Goal: Transaction & Acquisition: Book appointment/travel/reservation

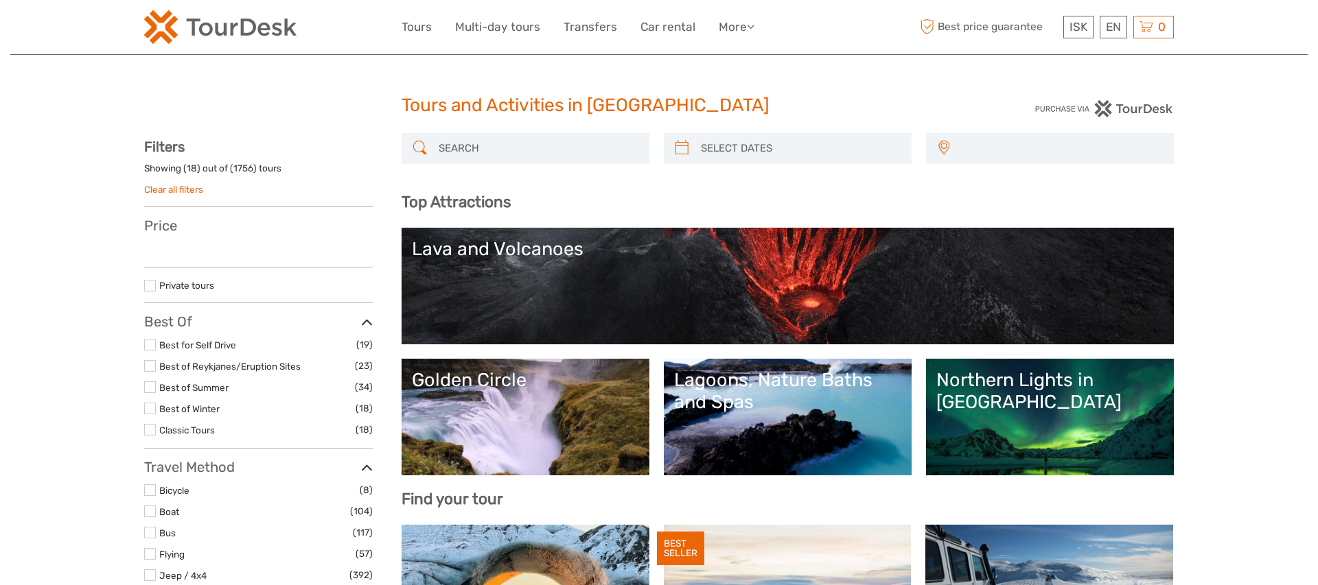
select select
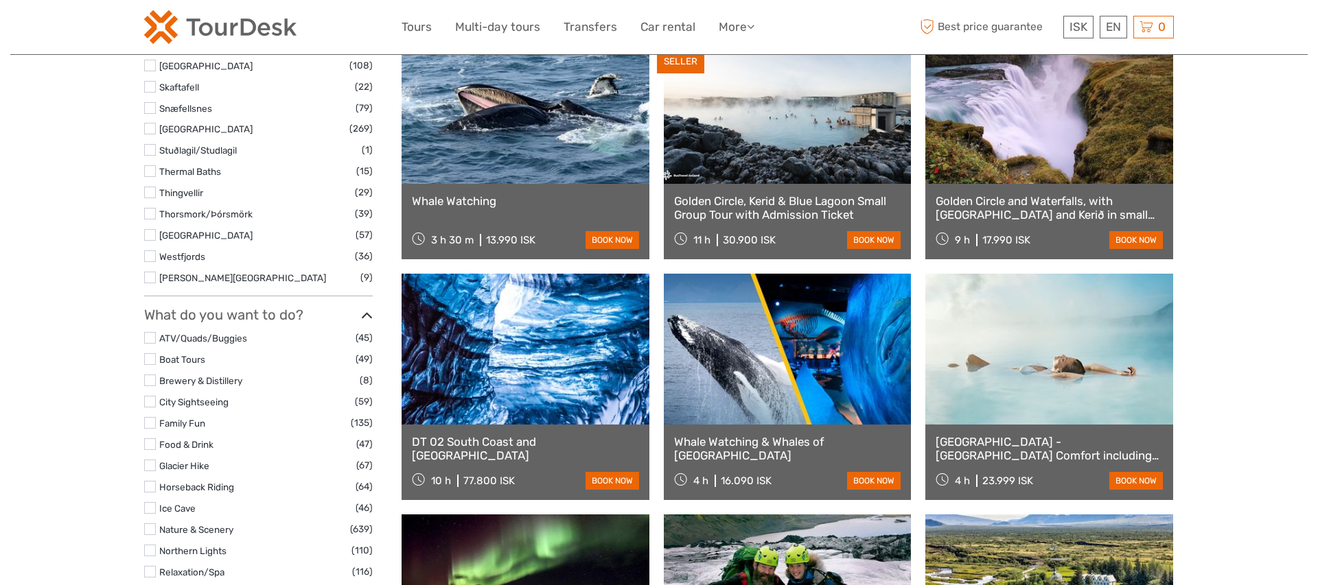
select select
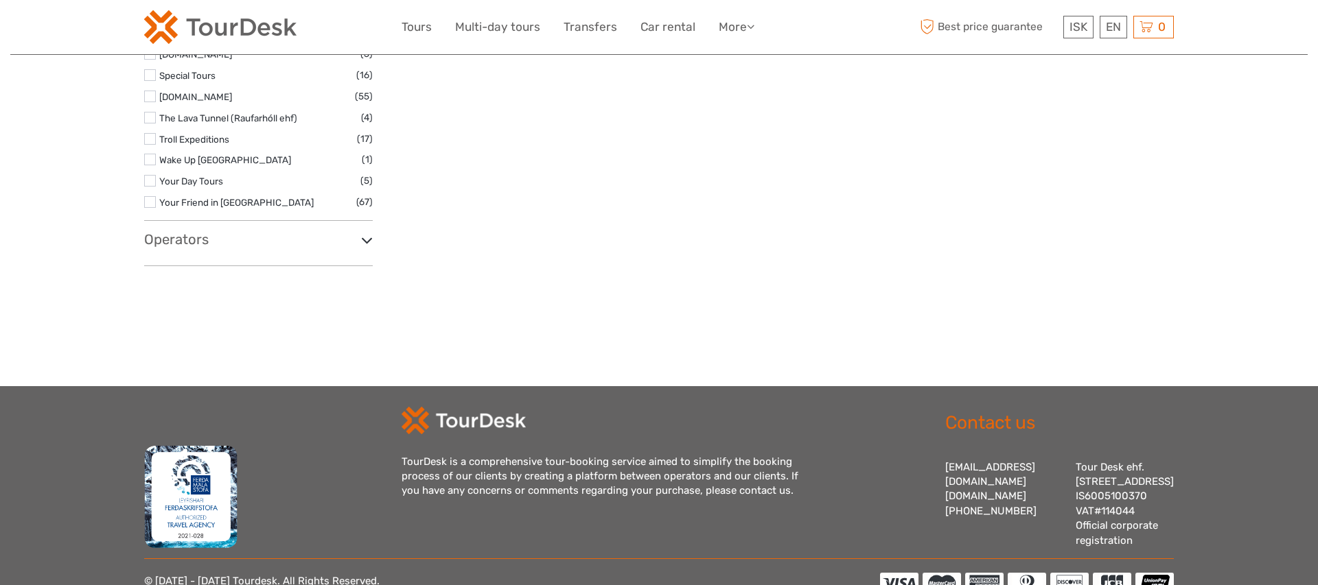
scroll to position [2227, 0]
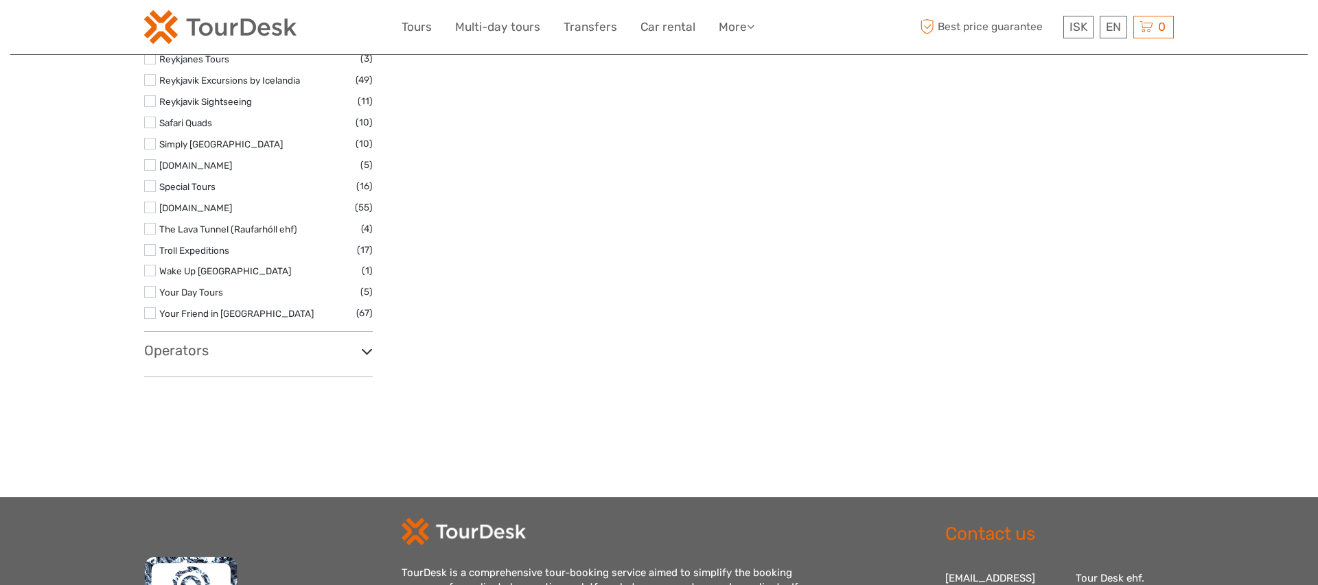
click at [324, 363] on div "Operators 1238 : The Battle of Iceland (1) 4x4 Adventures Iceland / Fjórhjólaæv…" at bounding box center [258, 360] width 229 height 34
click at [327, 353] on h3 "Operators" at bounding box center [258, 351] width 229 height 16
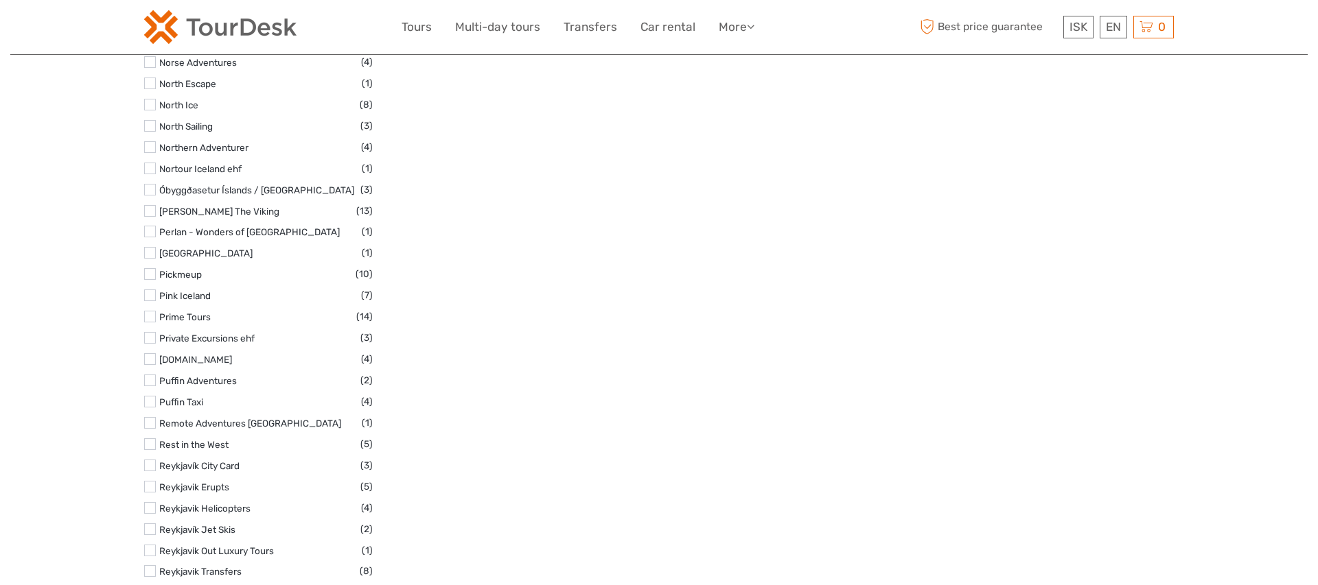
scroll to position [5807, 0]
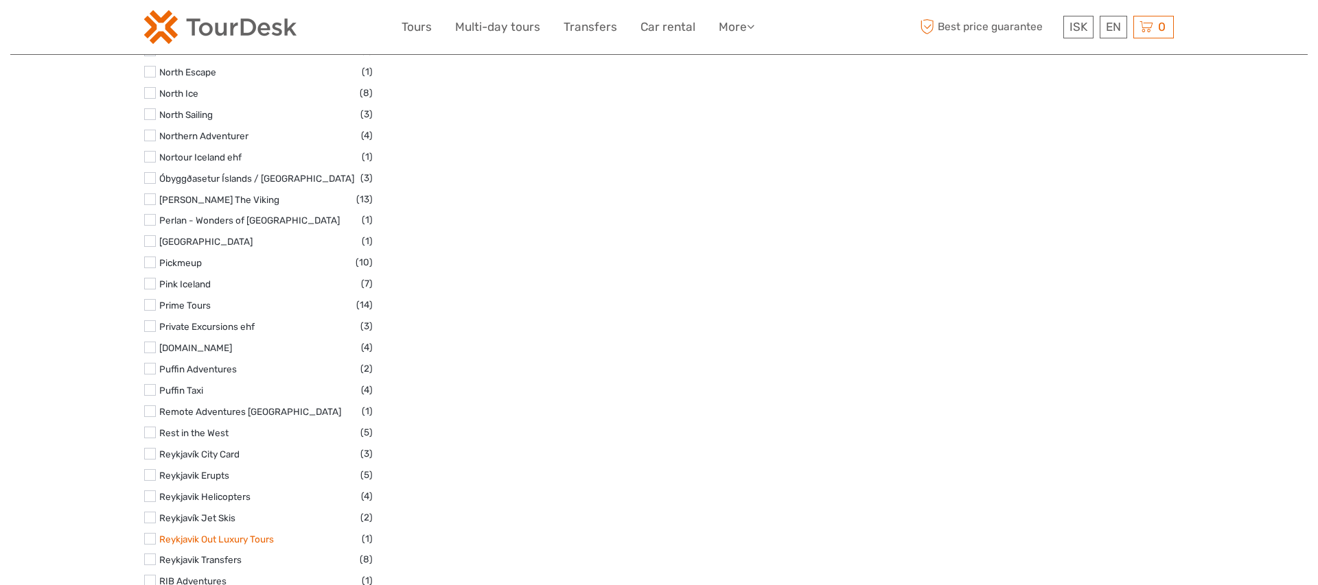
click at [256, 534] on link "Reykjavik Out Luxury Tours" at bounding box center [216, 539] width 115 height 11
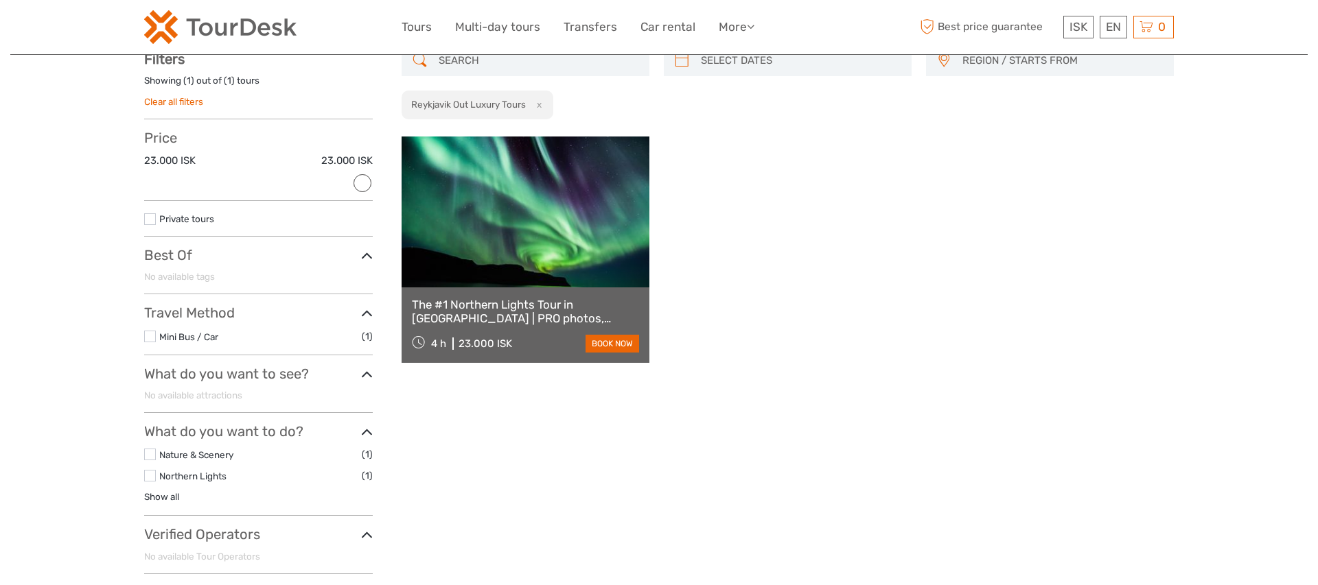
scroll to position [78, 0]
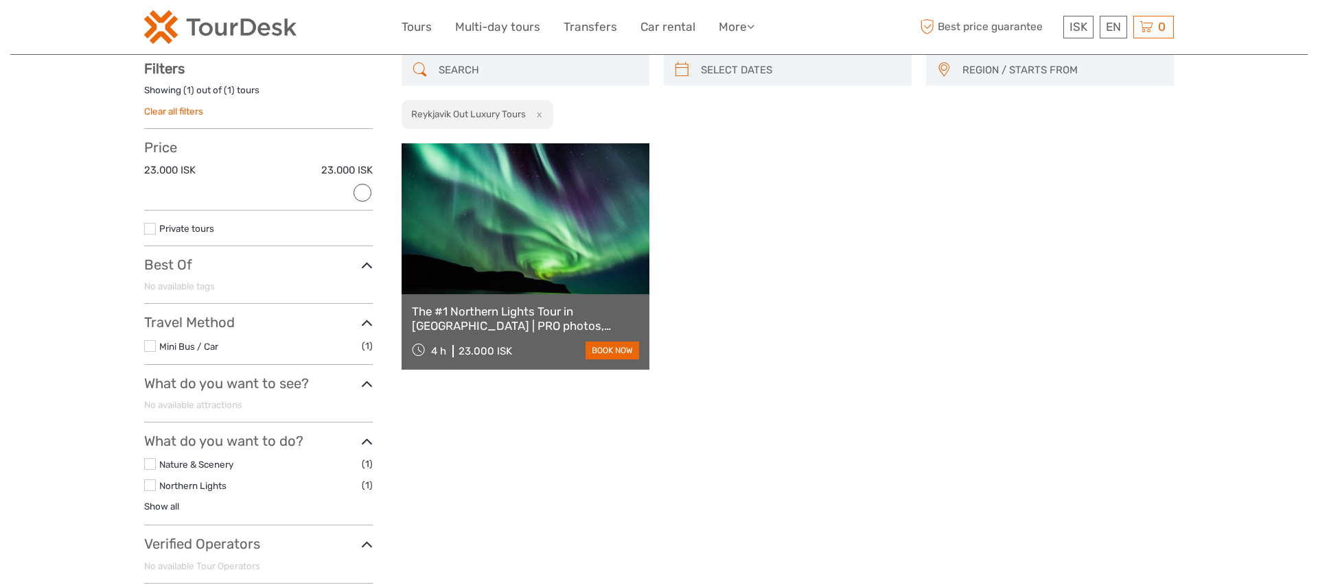
click at [587, 253] on link at bounding box center [526, 218] width 248 height 151
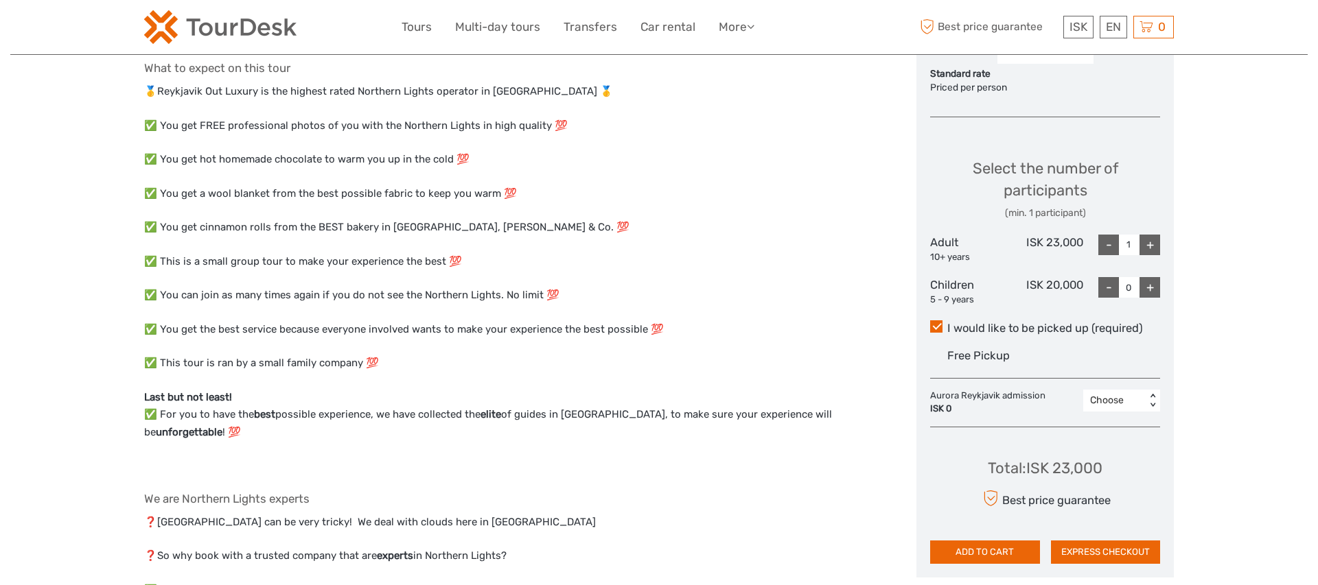
scroll to position [522, 0]
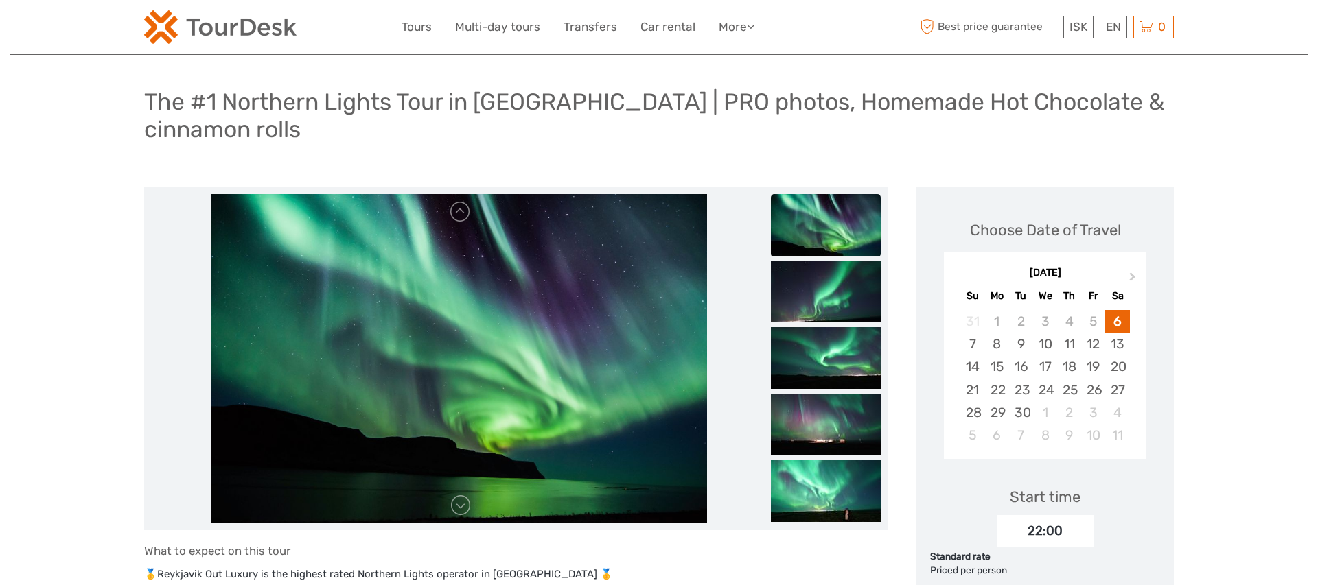
scroll to position [31, 0]
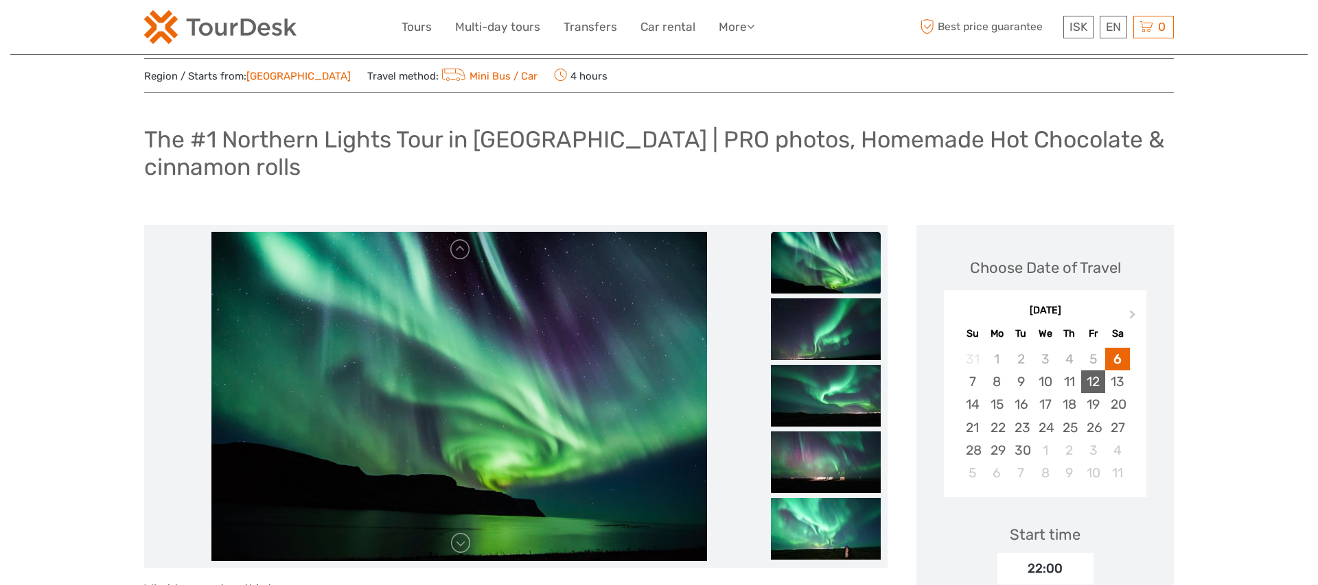
click at [1101, 391] on div "12" at bounding box center [1093, 382] width 24 height 23
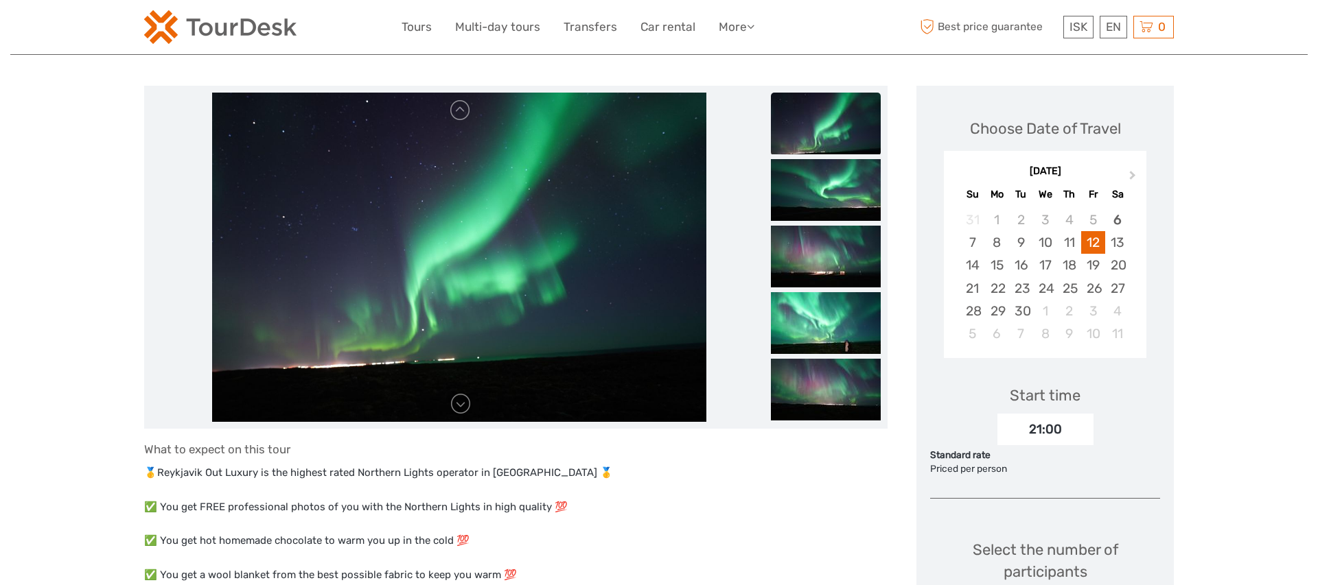
scroll to position [189, 0]
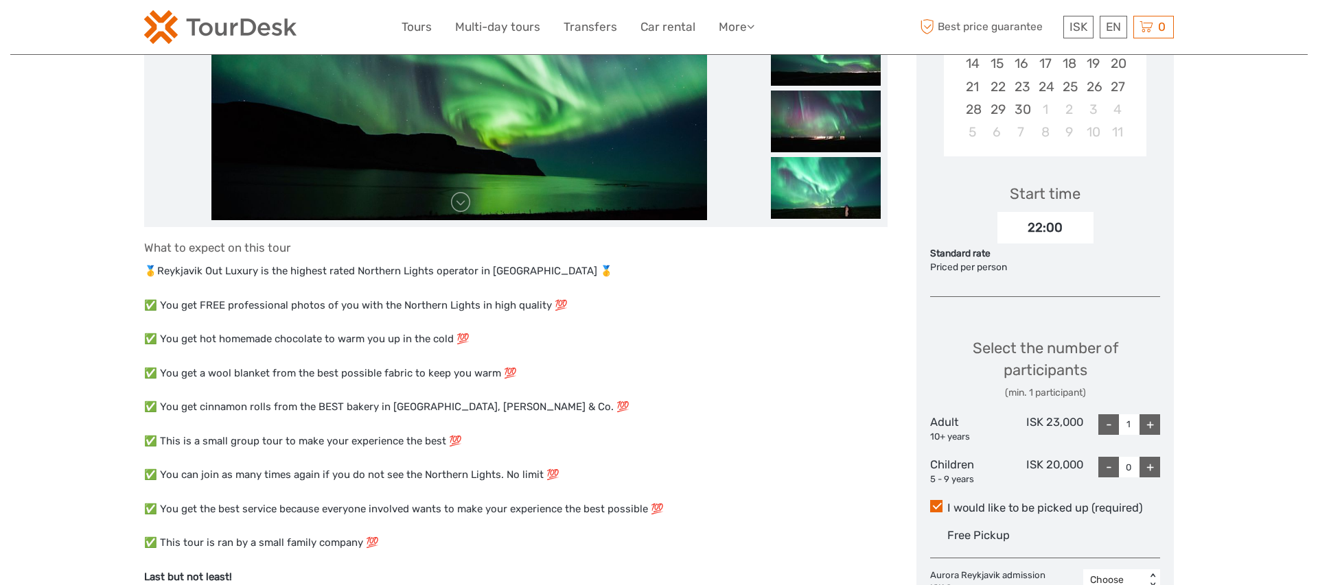
scroll to position [373, 0]
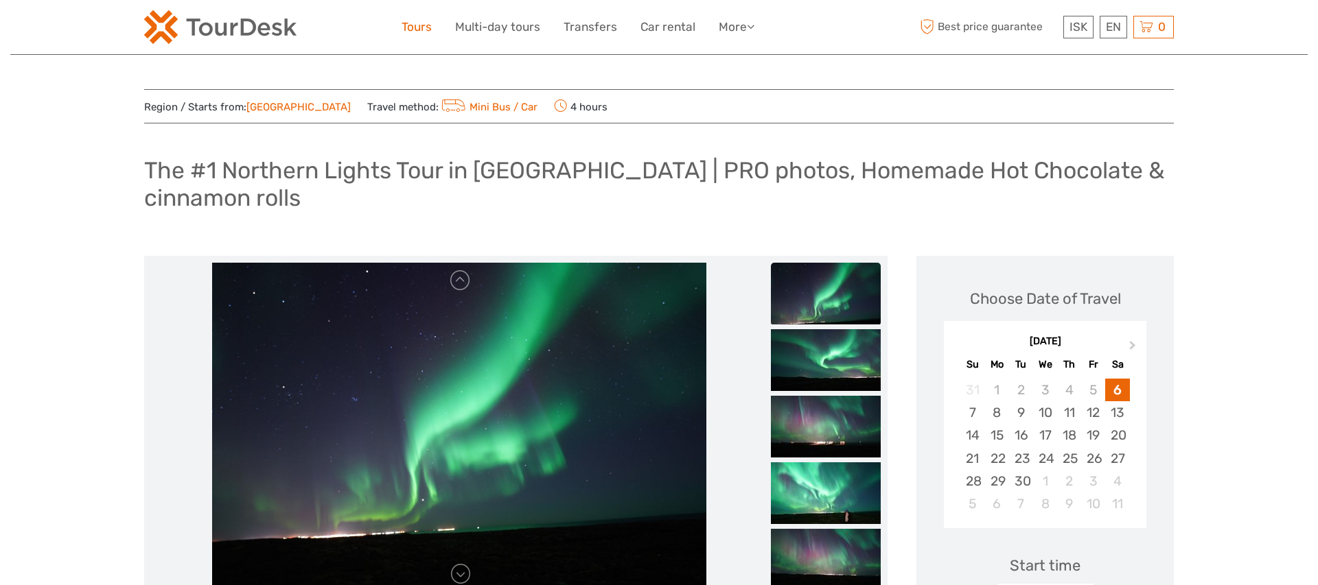
click at [429, 31] on link "Tours" at bounding box center [417, 27] width 30 height 20
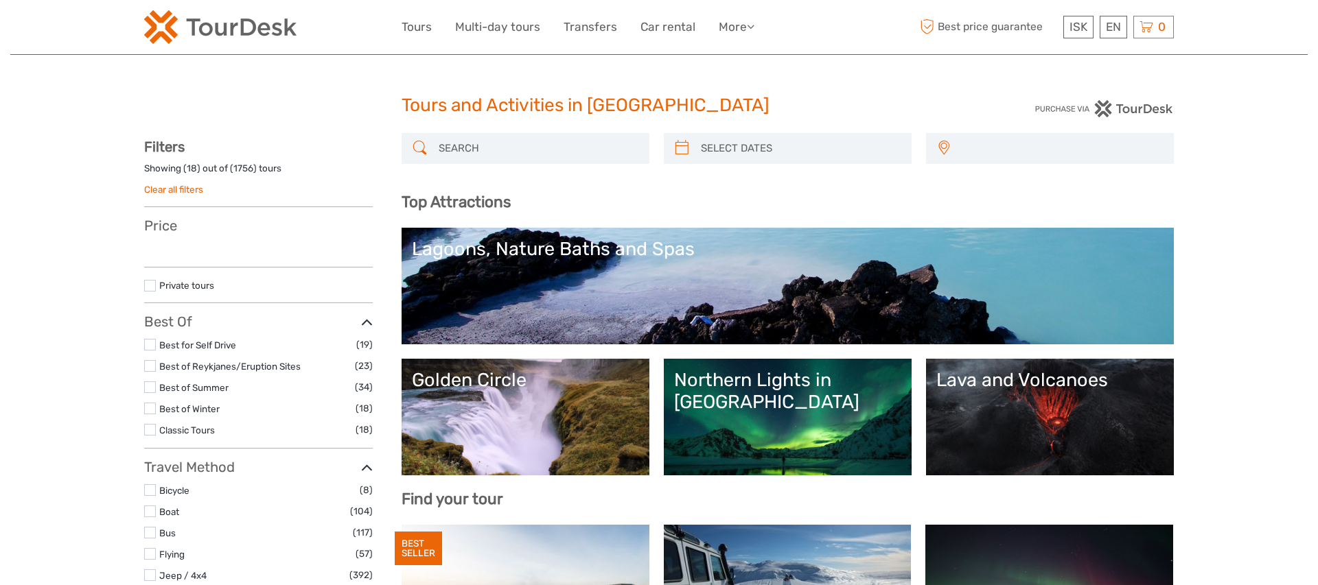
select select
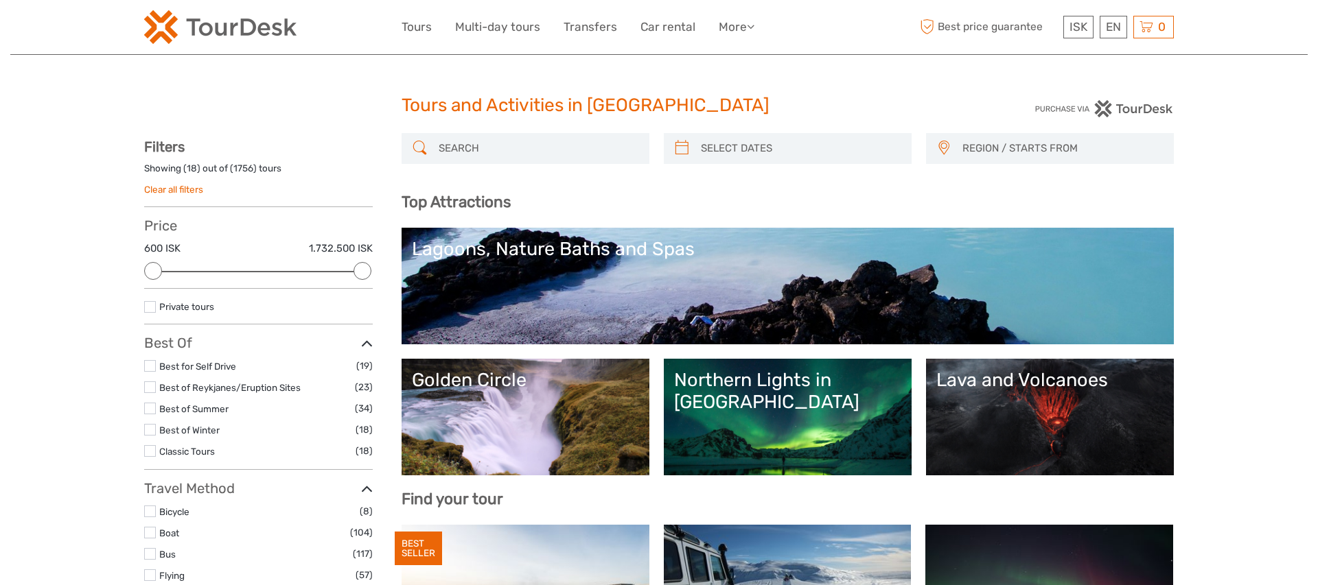
click at [765, 413] on link "Northern Lights in [GEOGRAPHIC_DATA]" at bounding box center [787, 417] width 227 height 96
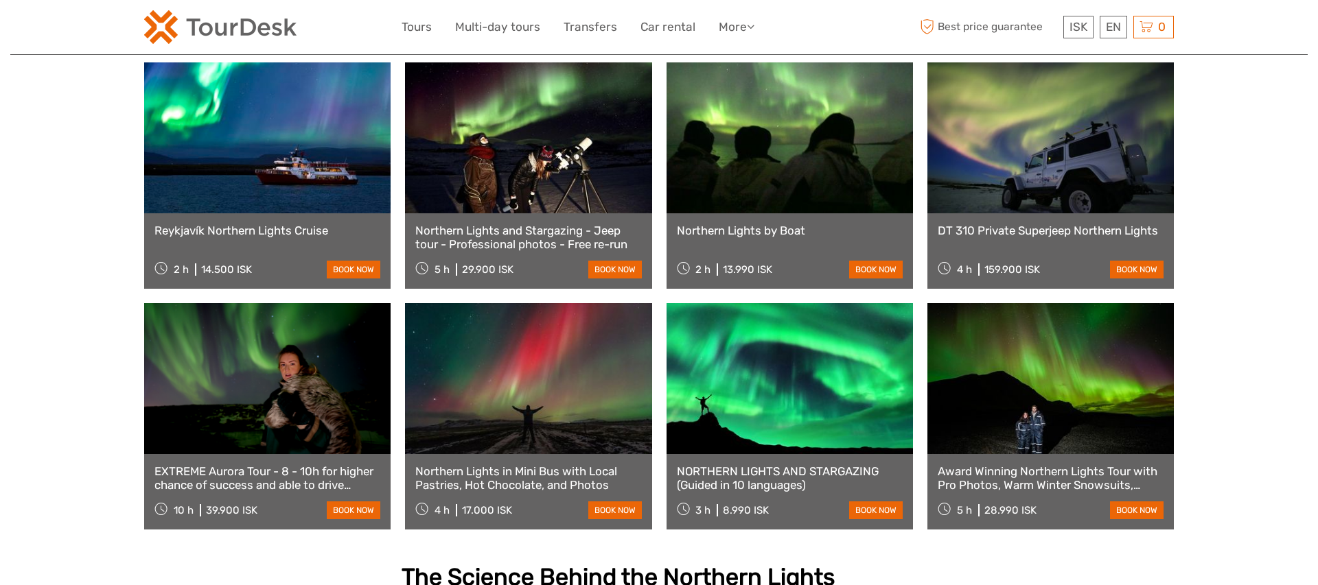
scroll to position [751, 0]
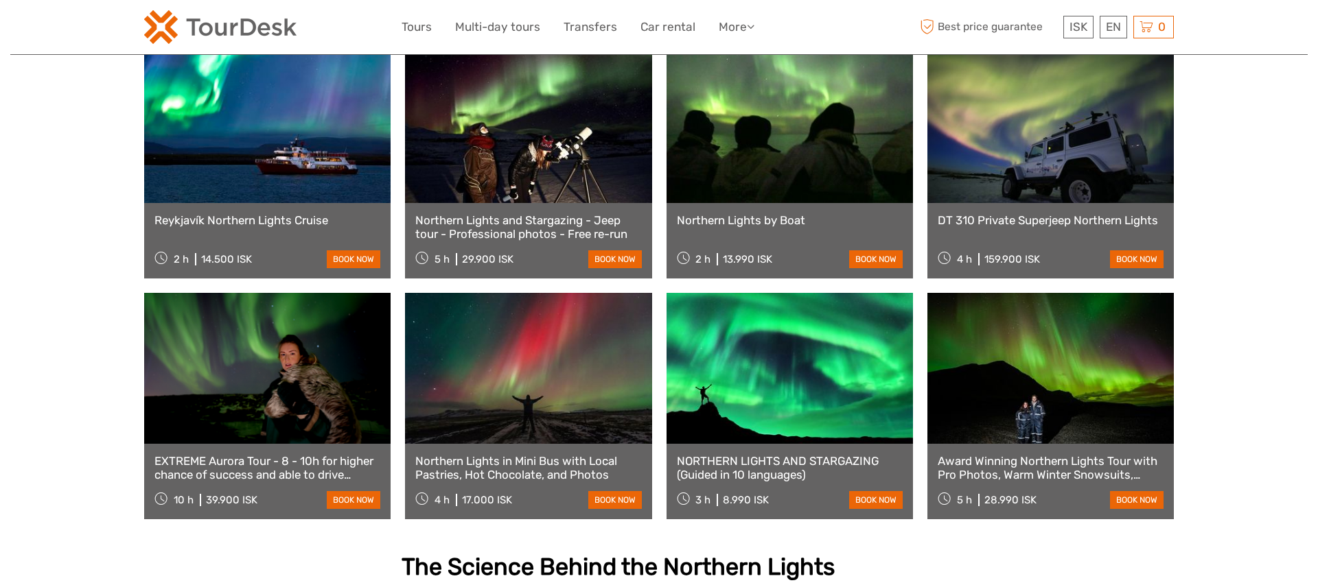
click at [1084, 397] on link at bounding box center [1050, 368] width 246 height 151
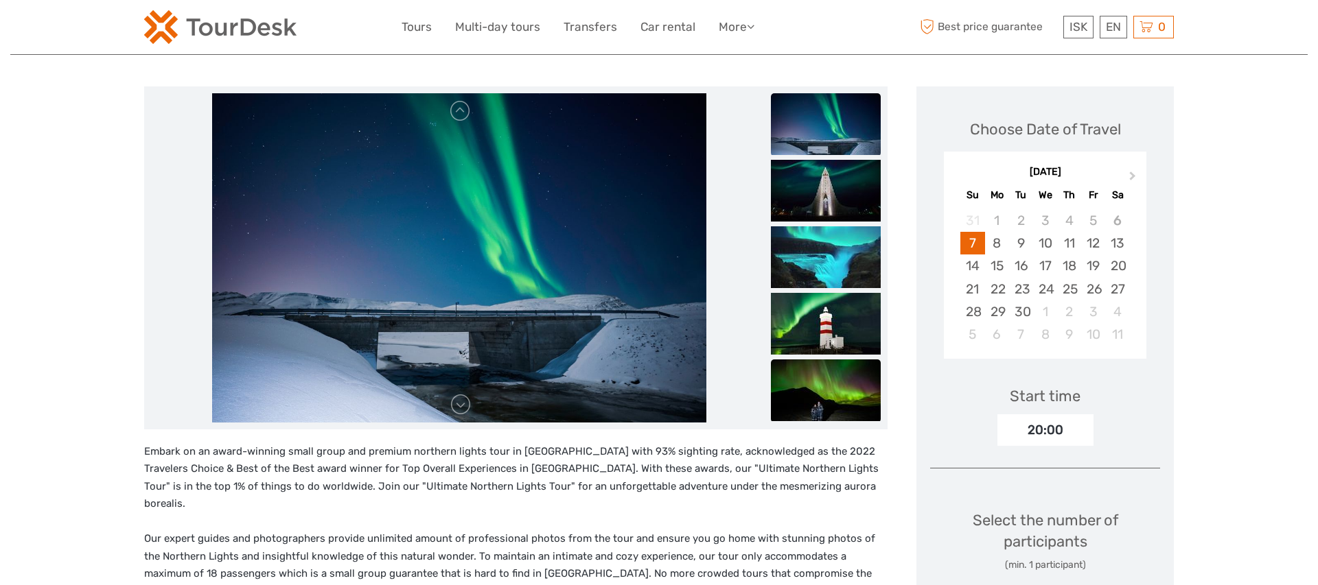
scroll to position [87, 0]
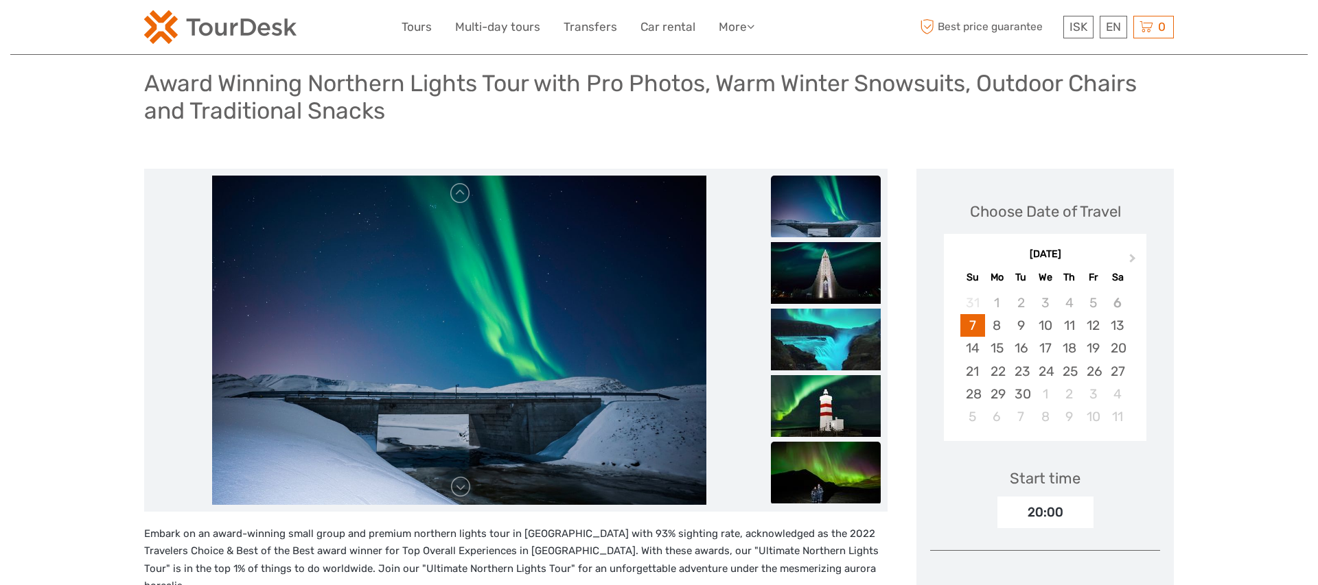
click at [839, 450] on img at bounding box center [826, 473] width 110 height 62
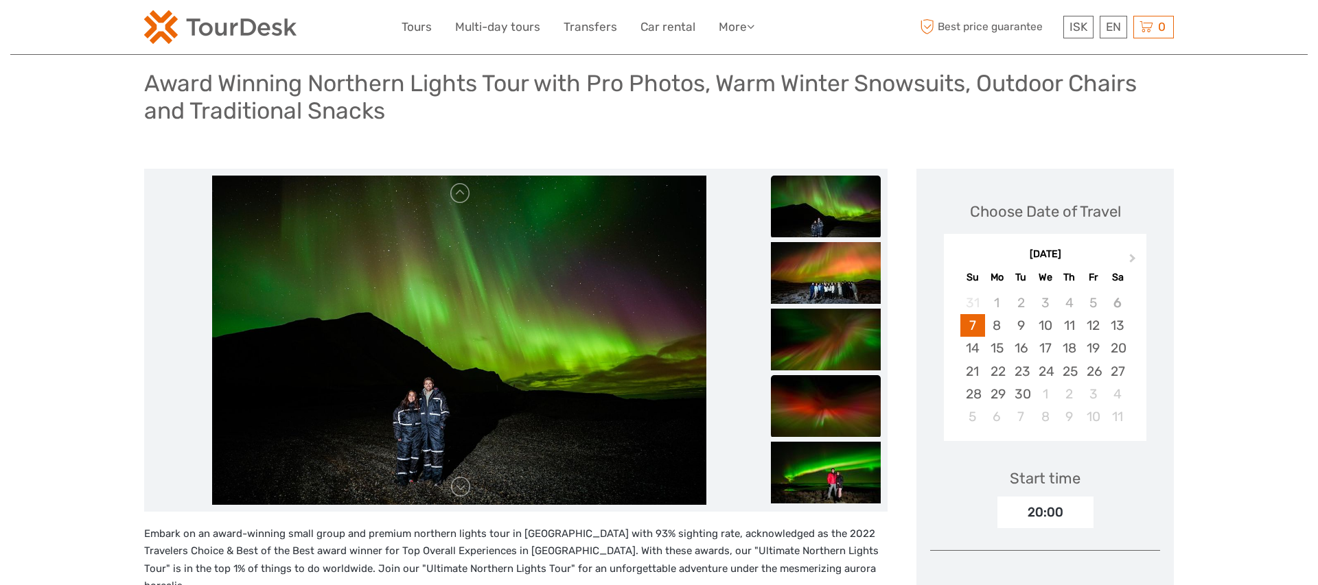
click at [828, 425] on img at bounding box center [826, 406] width 110 height 62
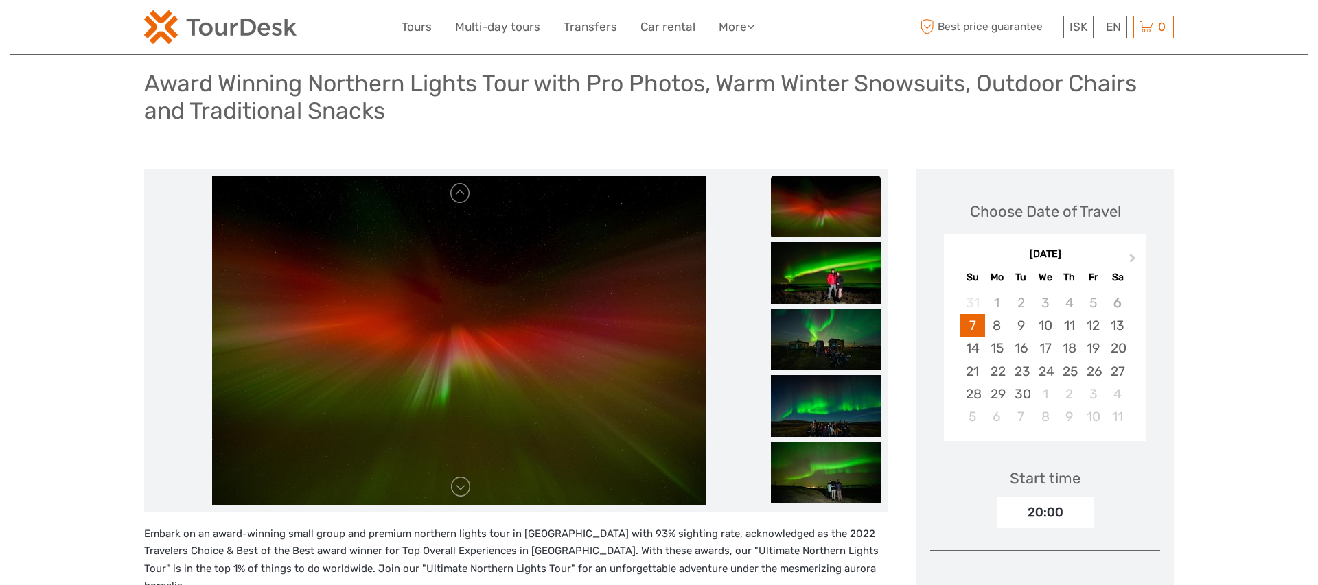
click at [828, 425] on img at bounding box center [826, 406] width 110 height 62
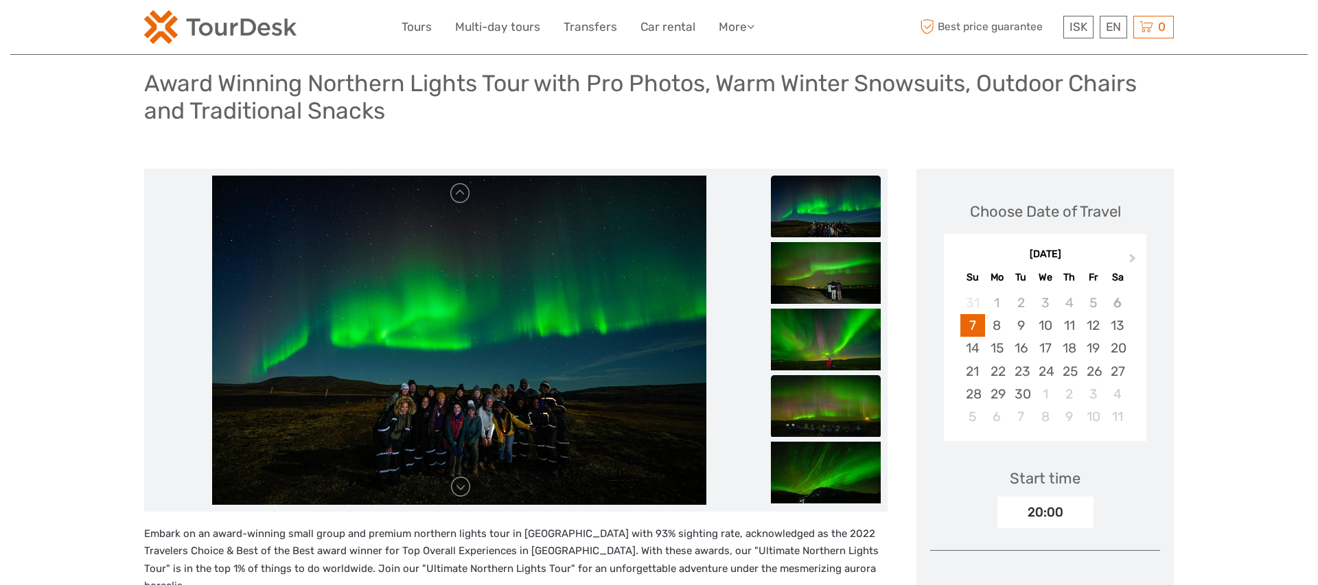
click at [830, 425] on img at bounding box center [826, 406] width 110 height 62
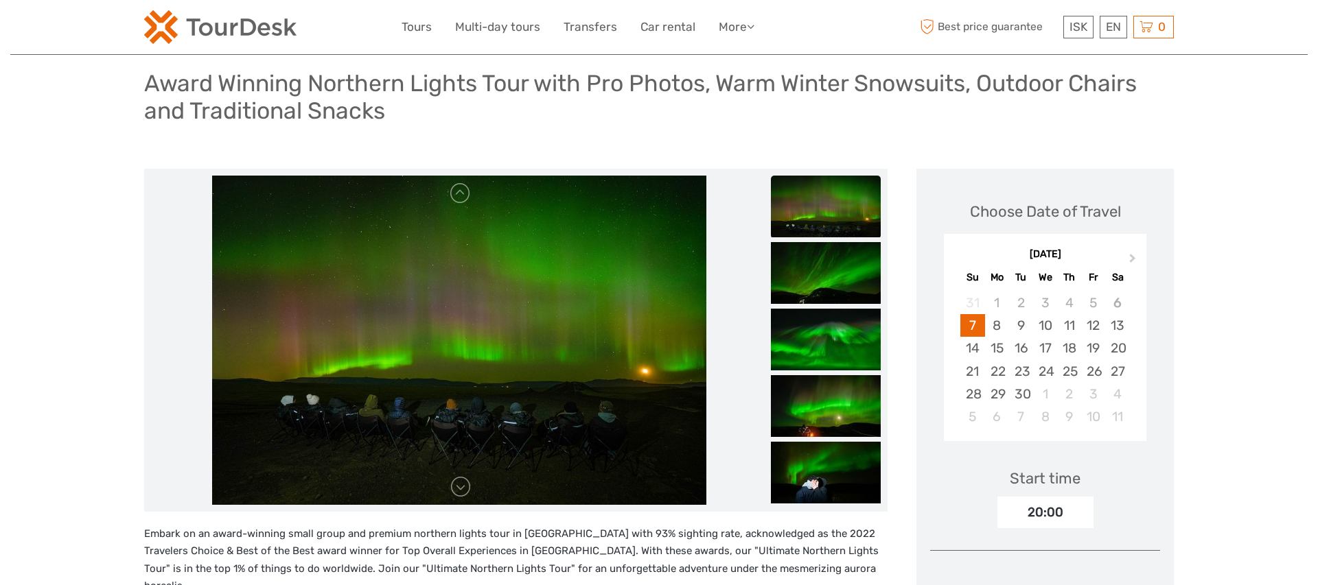
click at [830, 425] on img at bounding box center [826, 406] width 110 height 62
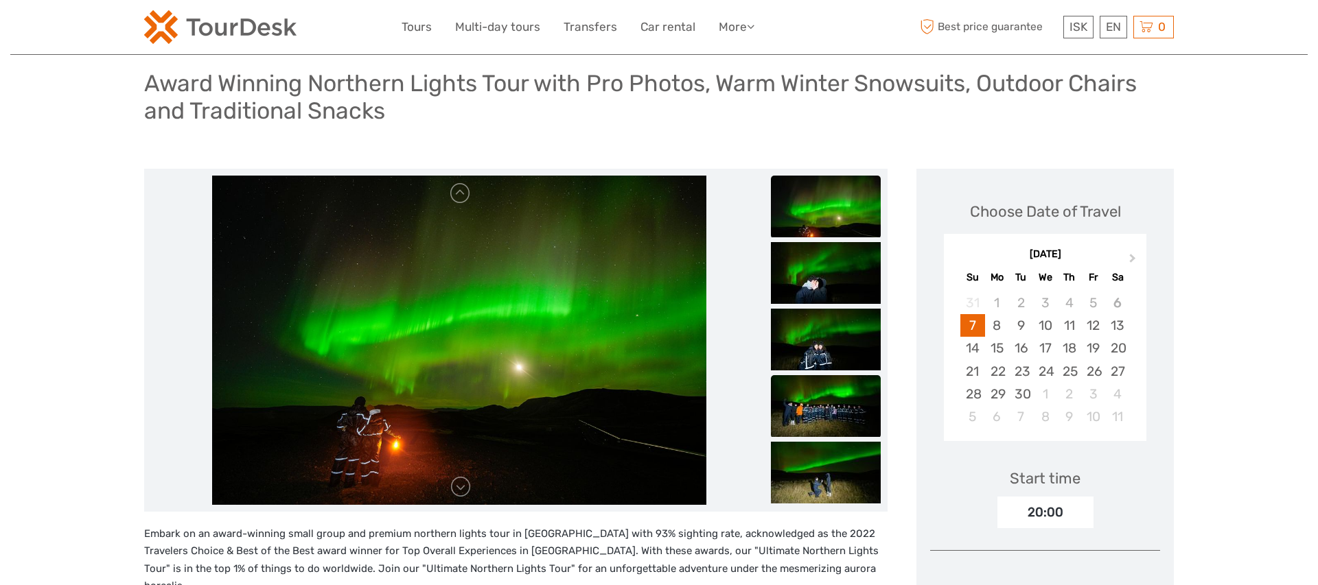
click at [847, 404] on img at bounding box center [826, 406] width 110 height 62
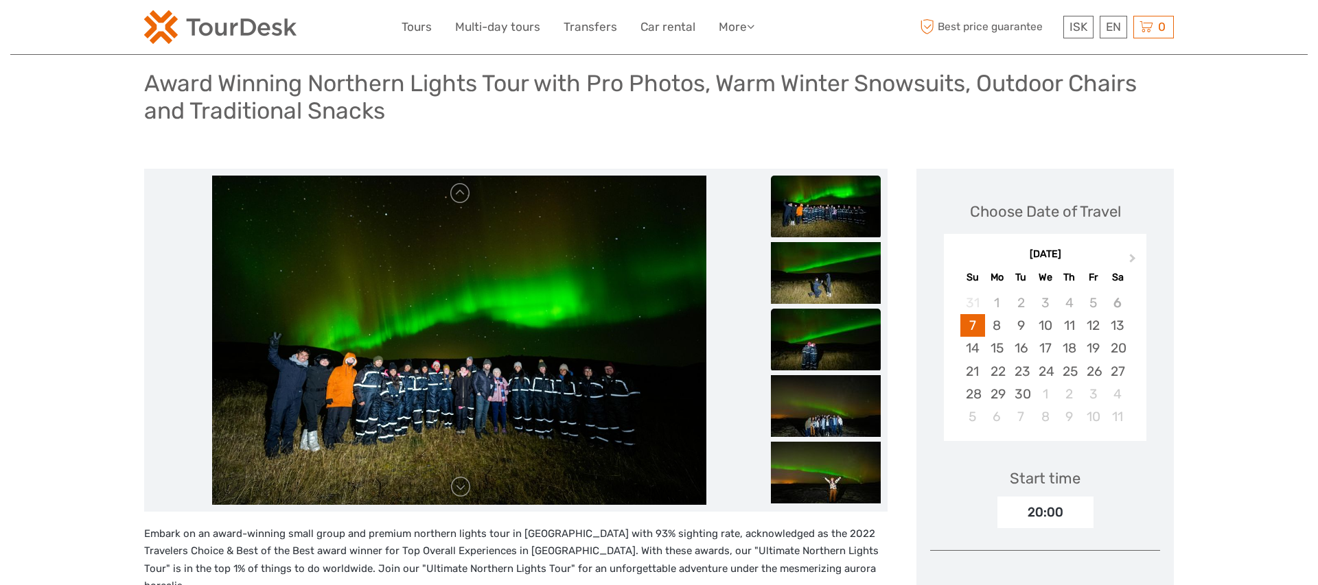
click at [838, 358] on img at bounding box center [826, 340] width 110 height 62
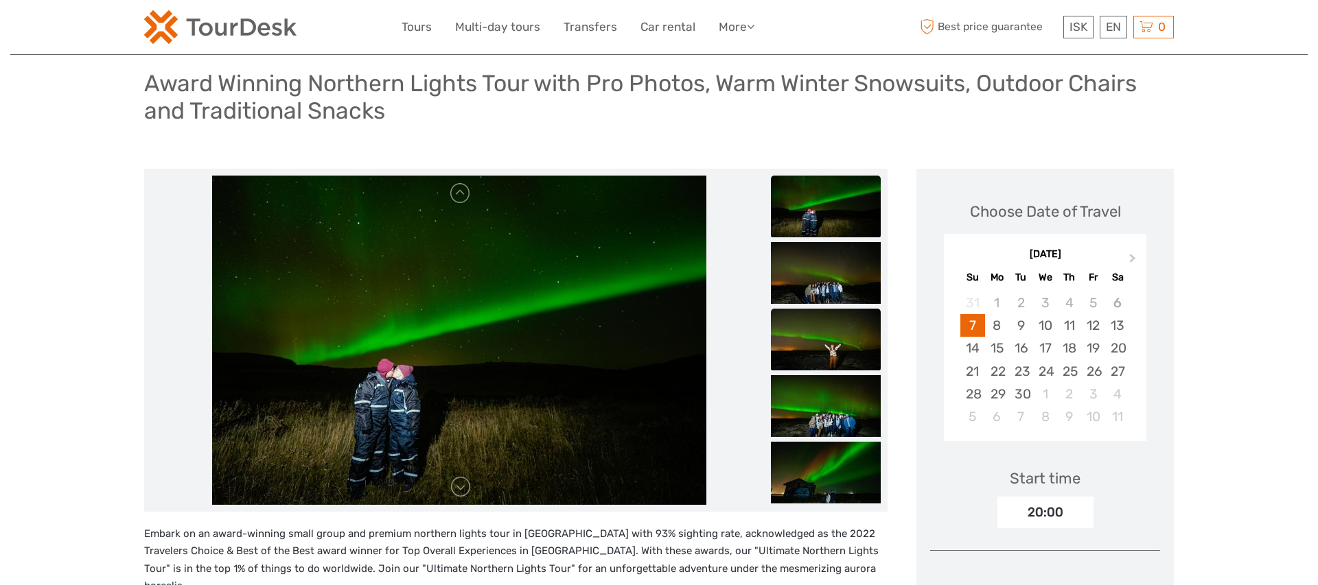
click at [837, 358] on img at bounding box center [826, 340] width 110 height 62
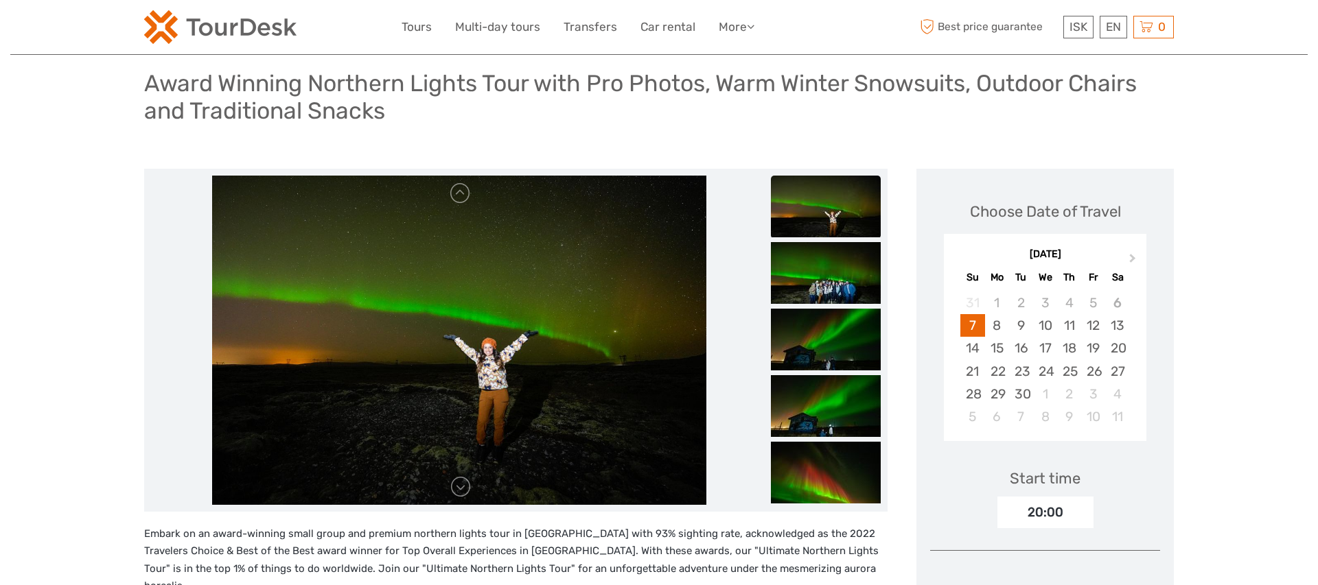
click at [837, 358] on img at bounding box center [826, 340] width 110 height 62
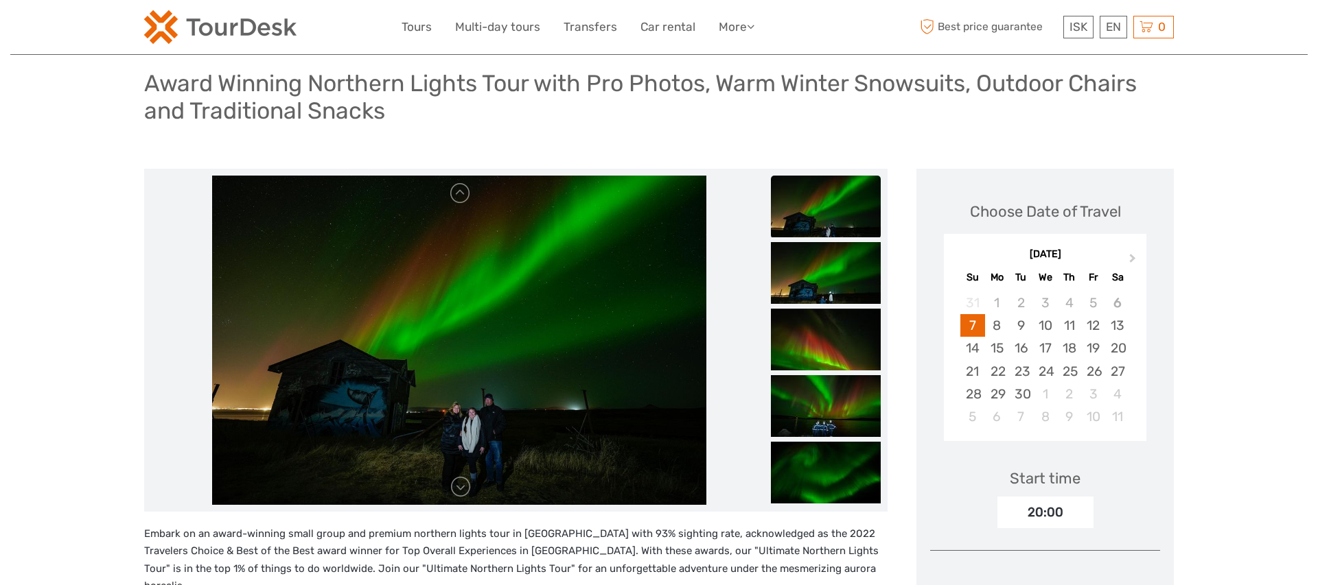
click at [837, 358] on img at bounding box center [826, 340] width 110 height 62
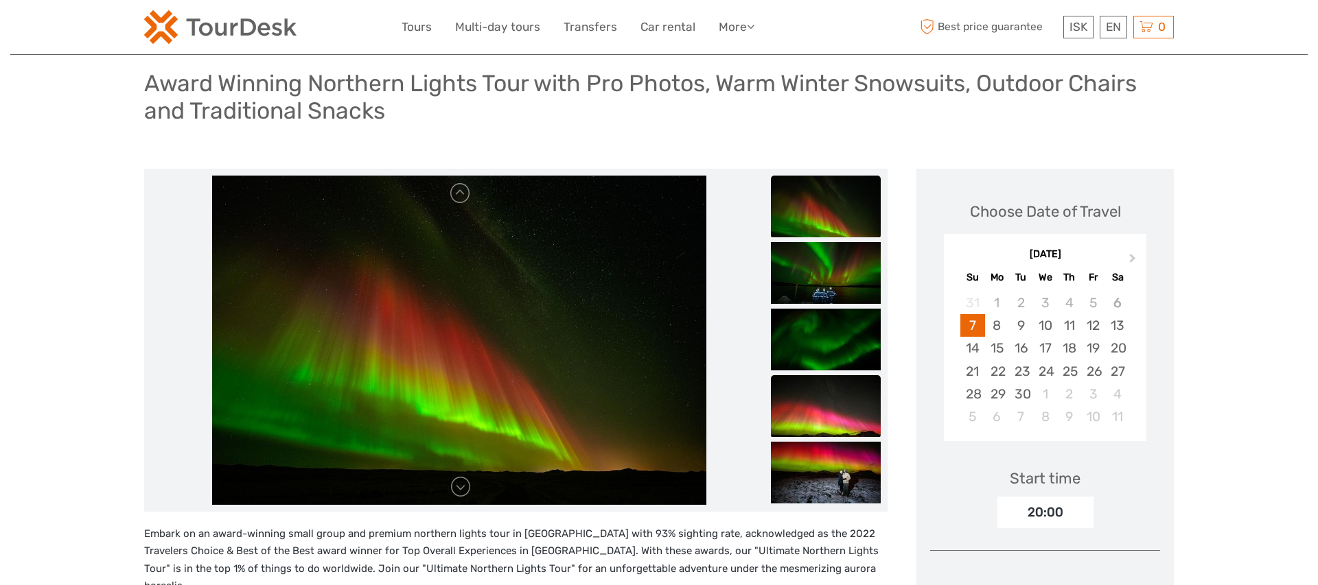
click at [839, 380] on img at bounding box center [826, 406] width 110 height 62
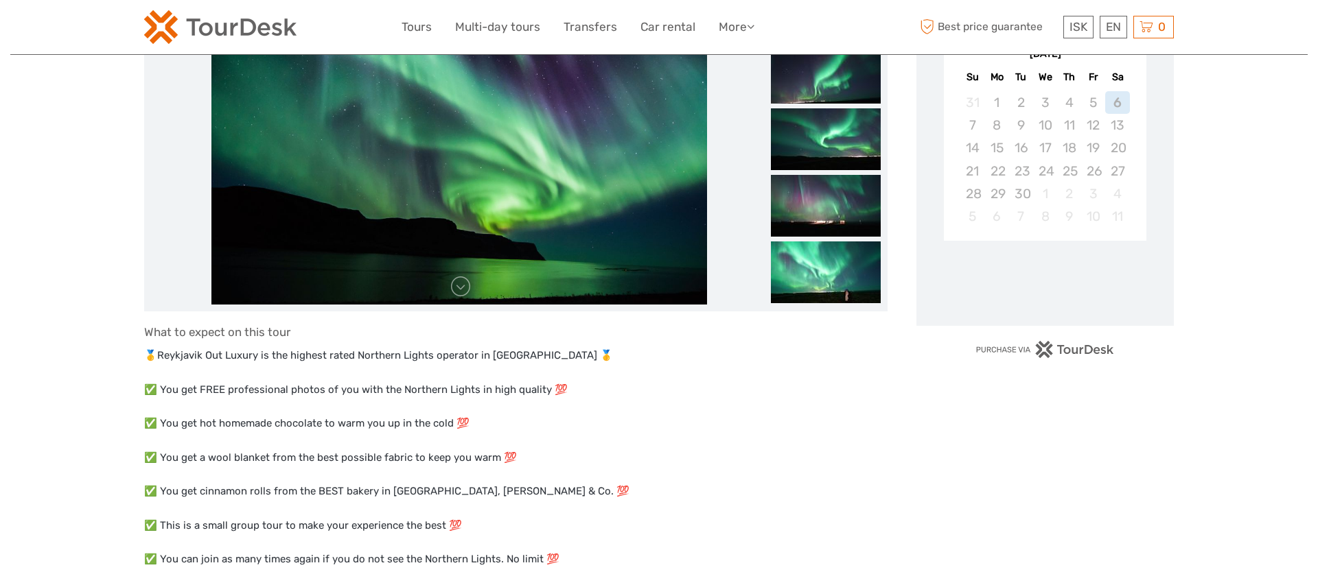
scroll to position [402, 0]
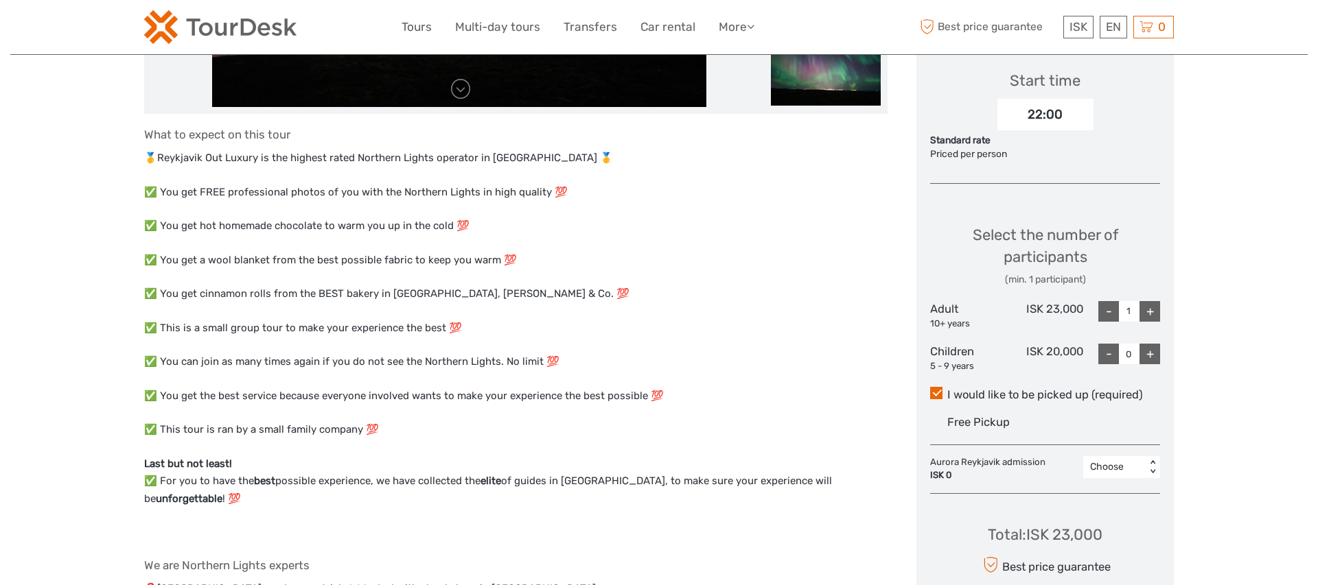
scroll to position [515, 0]
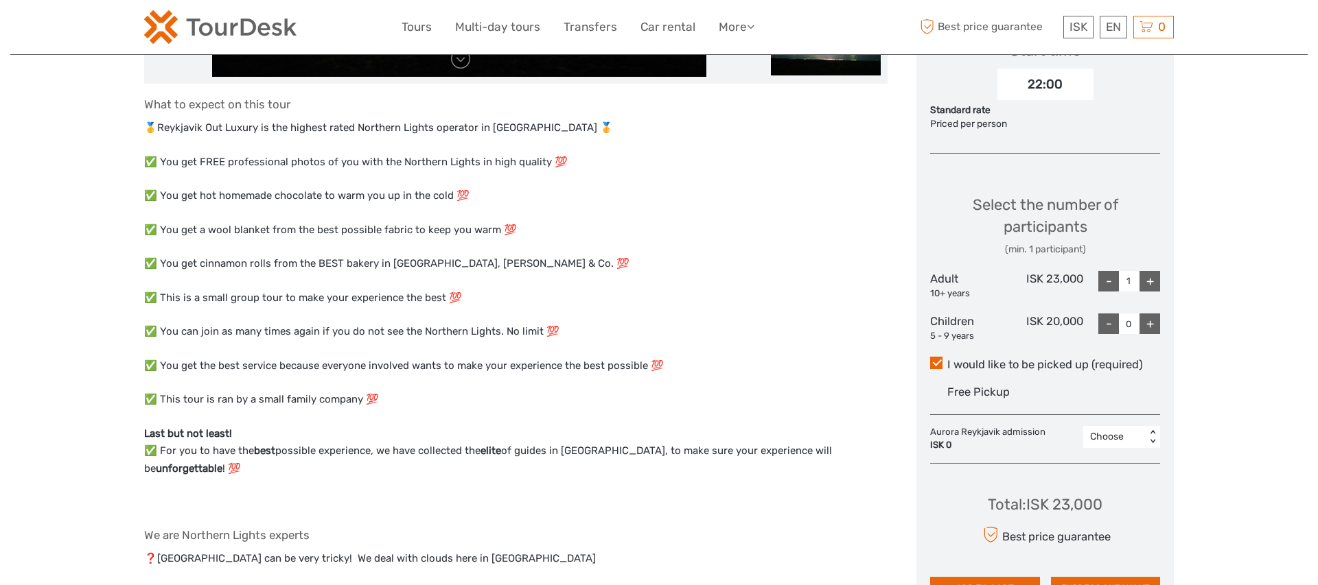
click at [1134, 441] on div "Choose" at bounding box center [1114, 437] width 49 height 14
click at [1142, 438] on div "Choose" at bounding box center [1114, 437] width 62 height 16
click at [1135, 491] on div "1" at bounding box center [1121, 496] width 63 height 23
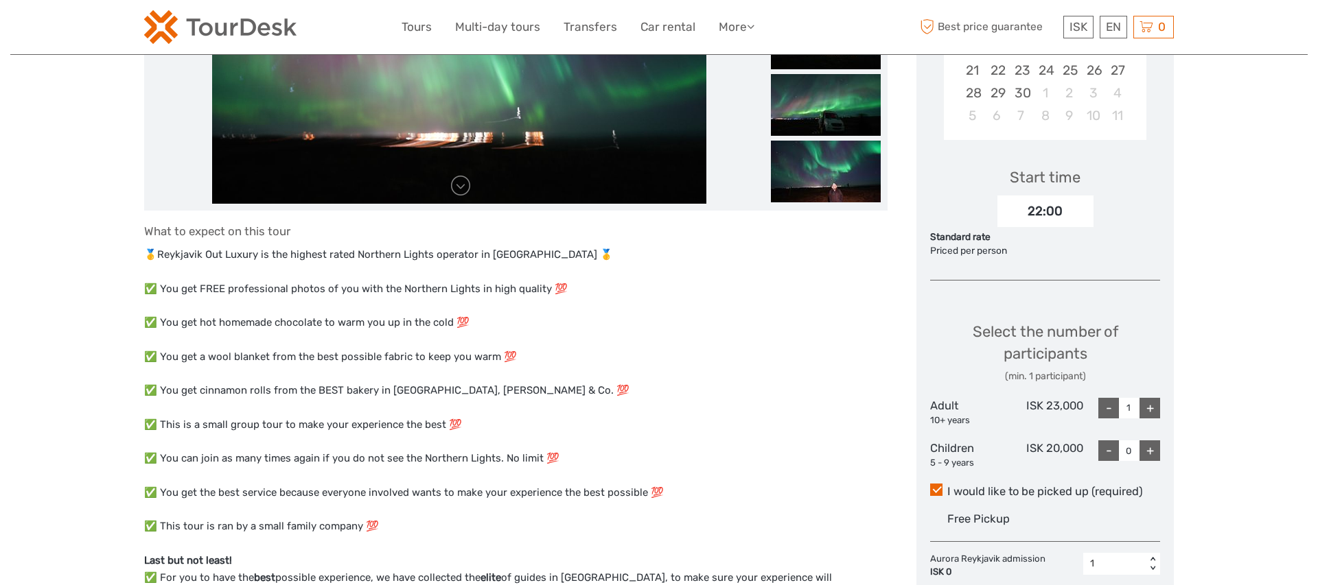
scroll to position [163, 0]
